Goal: Task Accomplishment & Management: Manage account settings

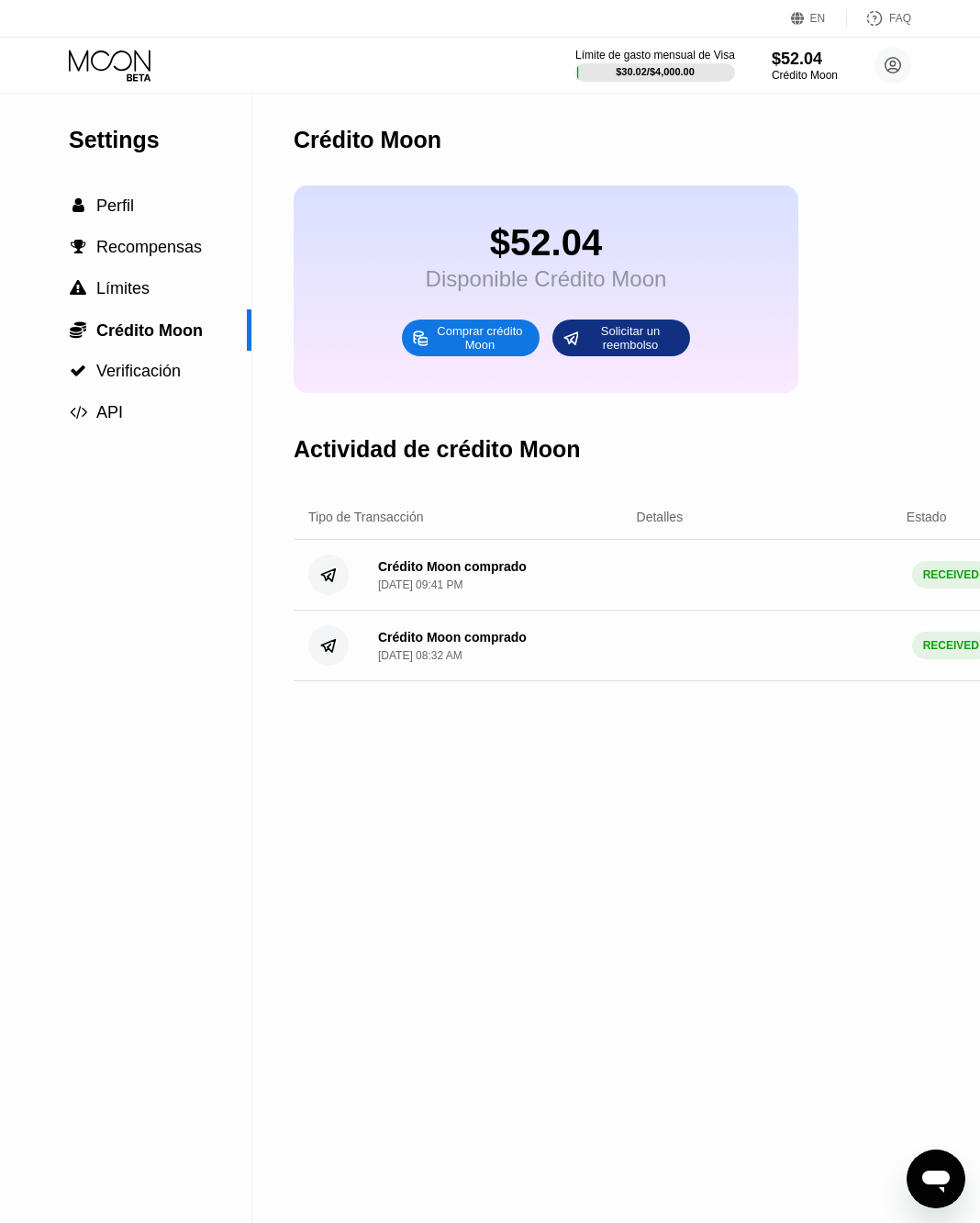
click at [96, 69] on icon at bounding box center [110, 60] width 81 height 21
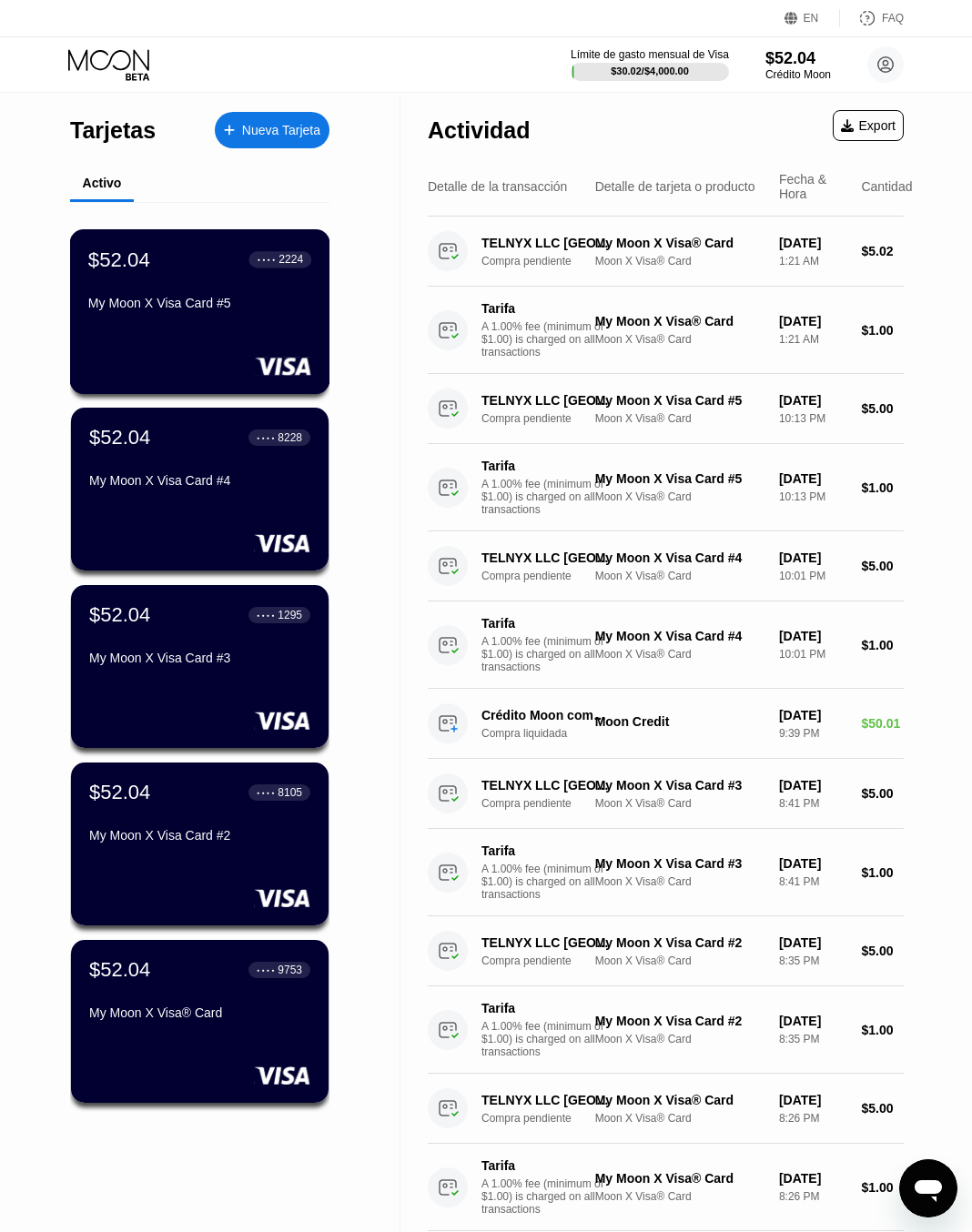
drag, startPoint x: 276, startPoint y: 318, endPoint x: 44, endPoint y: 409, distance: 249.2
click at [44, 409] on div "Tarjetas Nueva Tarjeta Activo $52.04 ● ● ● ● 2224 My Moon X Visa Card #5 $52.04…" at bounding box center [200, 712] width 400 height 1237
click at [171, 529] on div "$52.04 ● ● ● ● 8228 My Moon X Visa Card #4" at bounding box center [201, 489] width 261 height 165
